Goal: Task Accomplishment & Management: Manage account settings

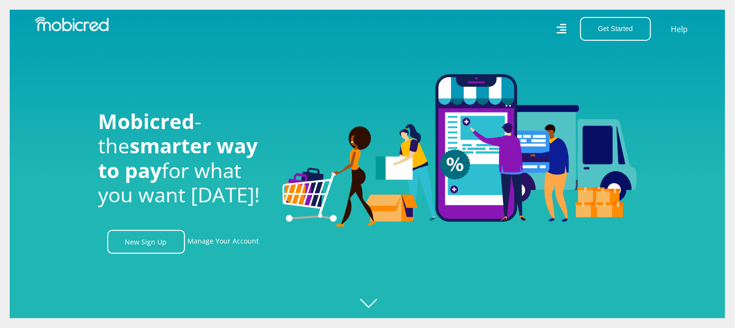
scroll to position [0, 1245]
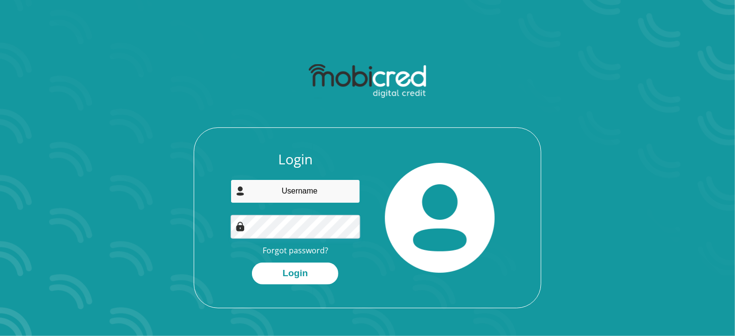
click at [307, 198] on input "email" at bounding box center [296, 191] width 130 height 24
type input "pinnaclematrix@gmail.com"
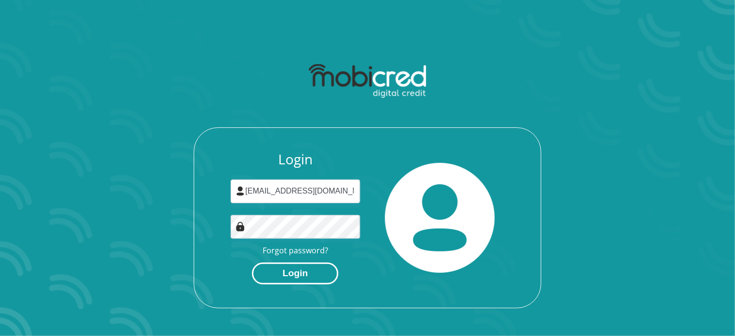
click at [312, 277] on button "Login" at bounding box center [295, 273] width 86 height 22
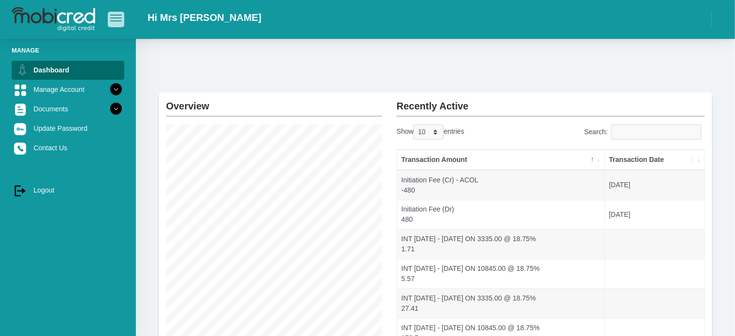
click at [114, 16] on span "button" at bounding box center [116, 15] width 12 height 1
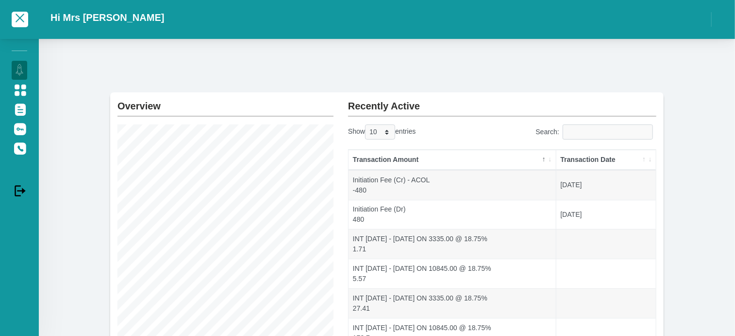
click at [708, 22] on div "Hi Mrs [PERSON_NAME]" at bounding box center [387, 19] width 697 height 29
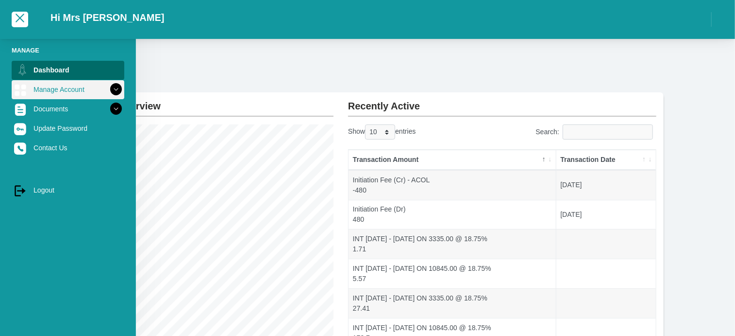
click at [89, 87] on link "Manage Account" at bounding box center [68, 89] width 113 height 18
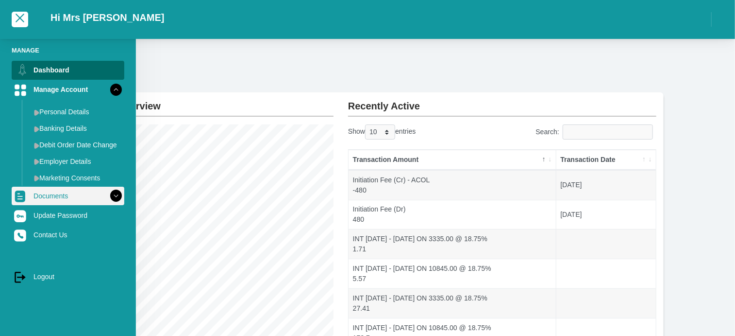
click at [57, 196] on link "Documents" at bounding box center [68, 196] width 113 height 18
